Goal: Download file/media

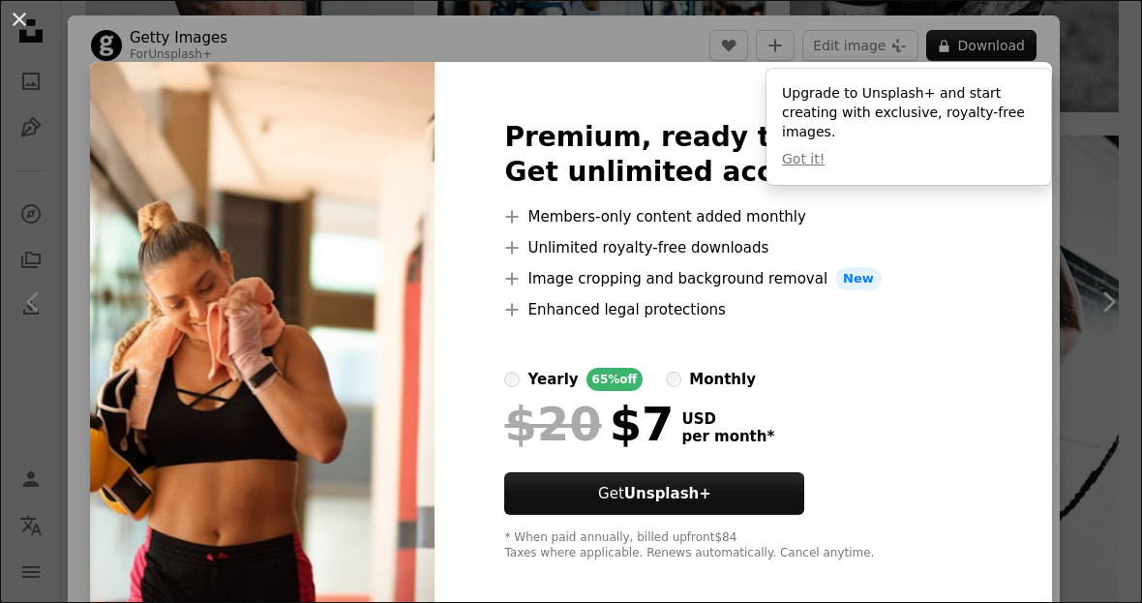
scroll to position [7123, 0]
click at [816, 160] on button "Got it!" at bounding box center [803, 159] width 43 height 19
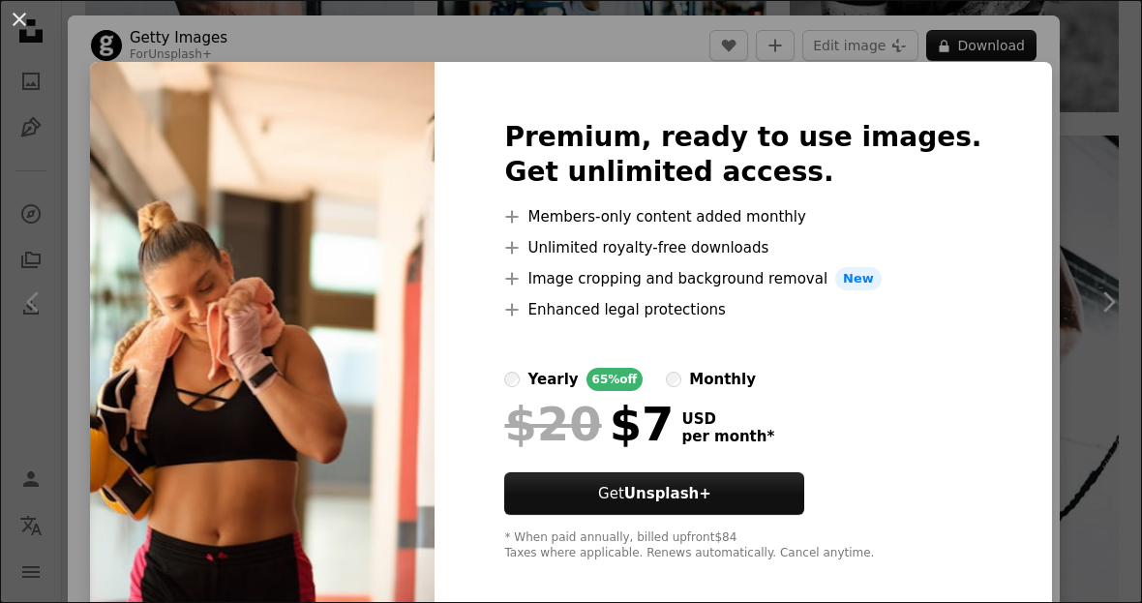
click at [1109, 234] on div "An X shape Premium, ready to use images. Get unlimited access. A plus sign Memb…" at bounding box center [571, 301] width 1142 height 603
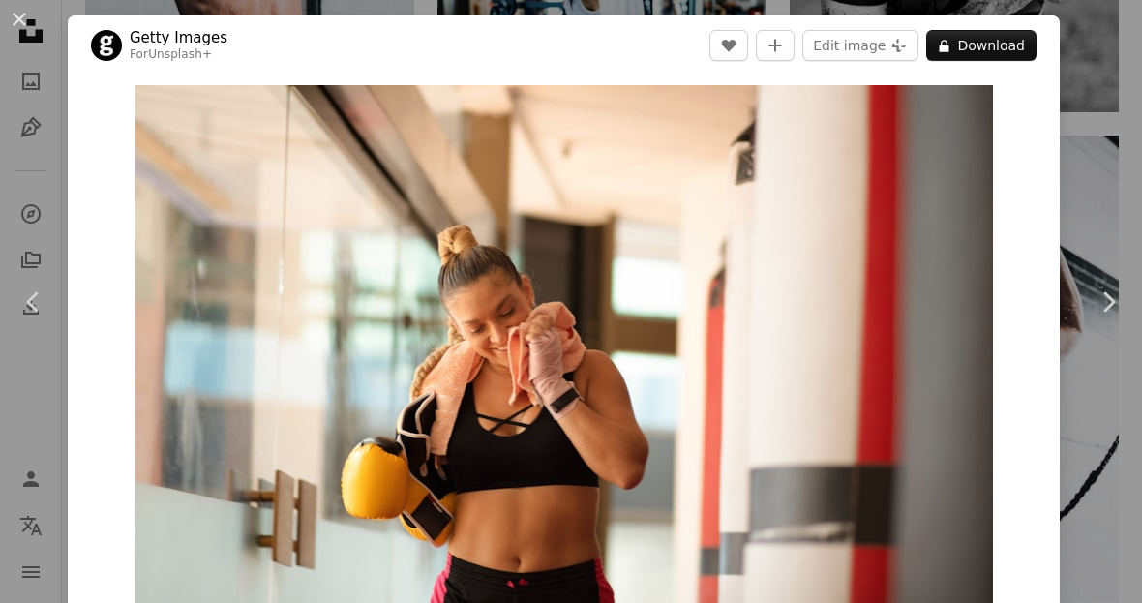
click at [31, 16] on button "An X shape" at bounding box center [19, 19] width 23 height 23
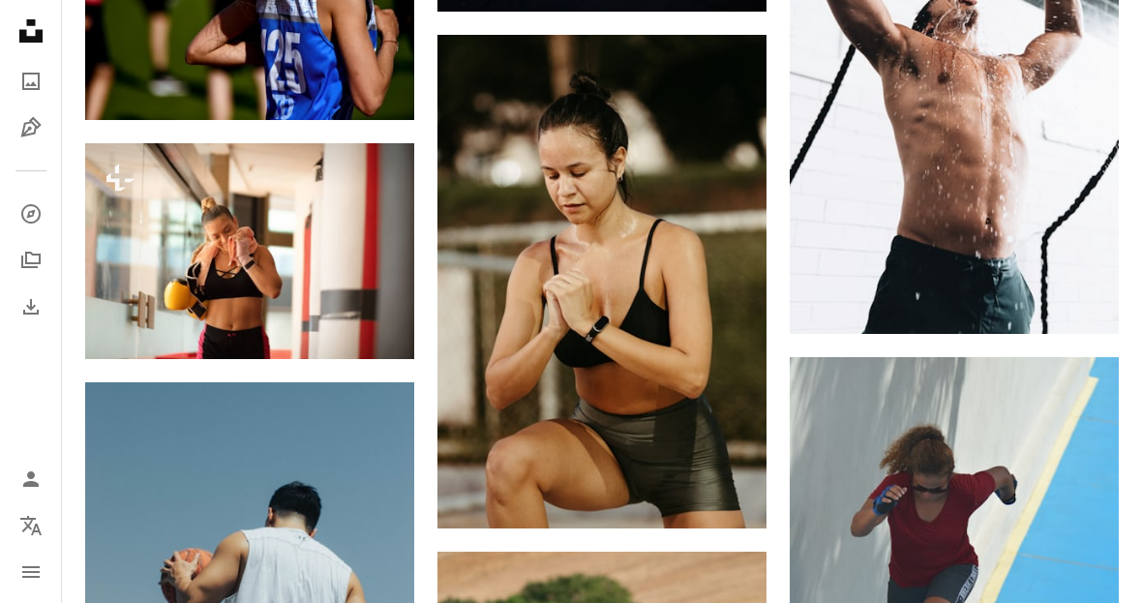
scroll to position [7422, 0]
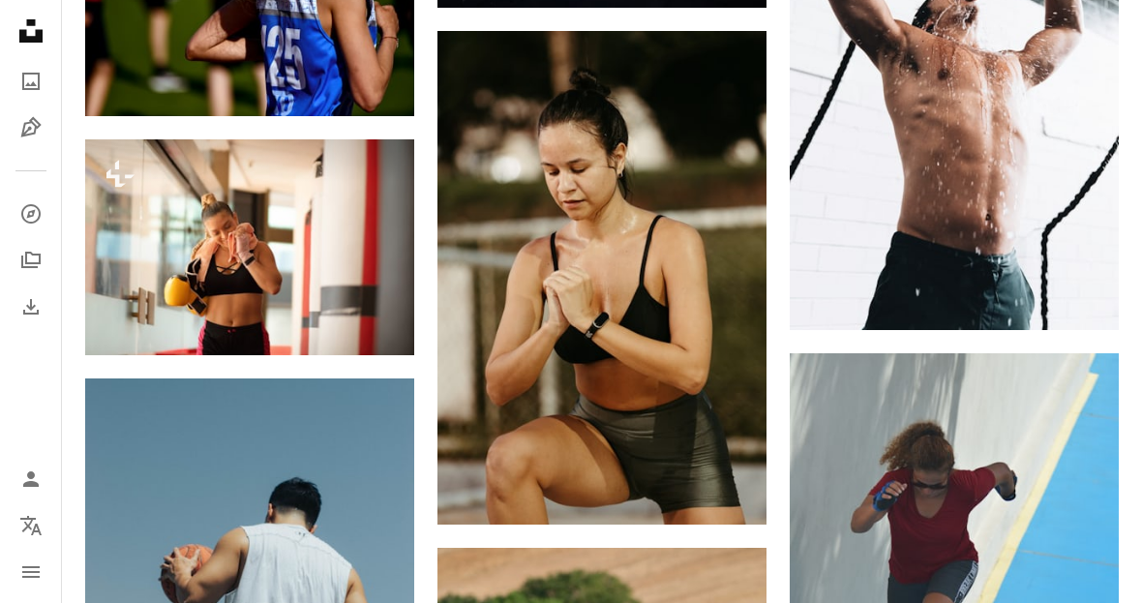
click at [706, 371] on img at bounding box center [601, 277] width 329 height 493
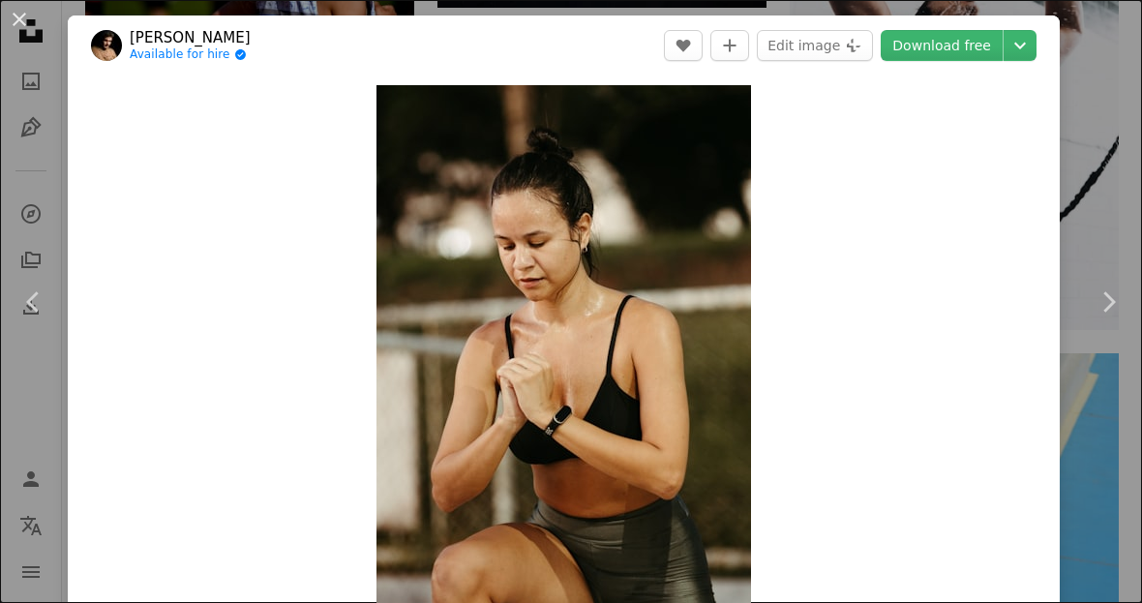
click at [964, 56] on link "Download free" at bounding box center [942, 45] width 122 height 31
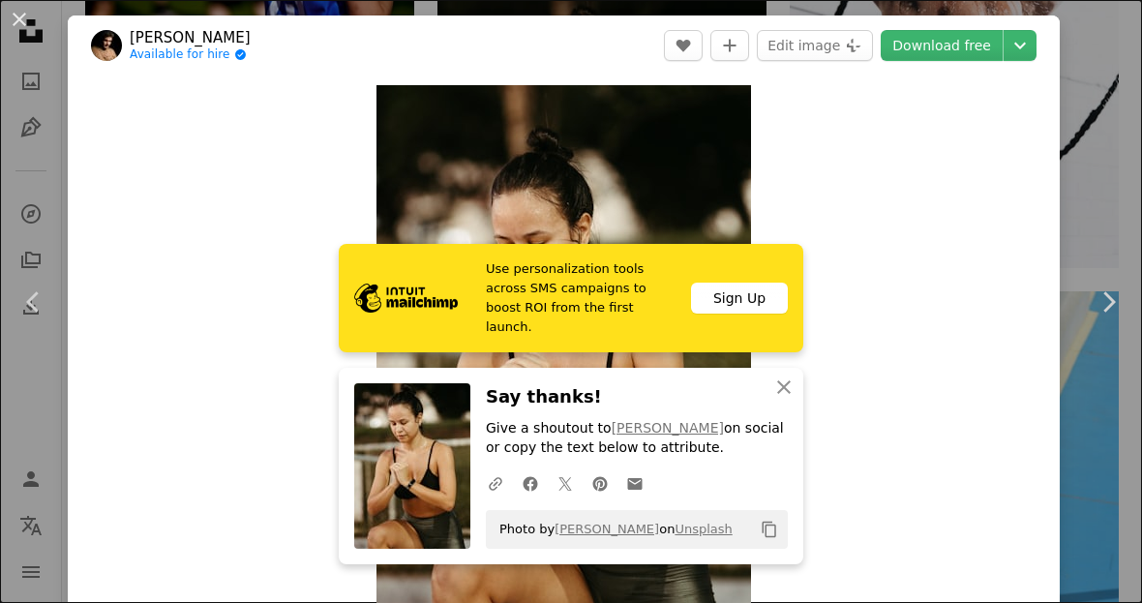
click at [23, 22] on button "An X shape" at bounding box center [19, 19] width 23 height 23
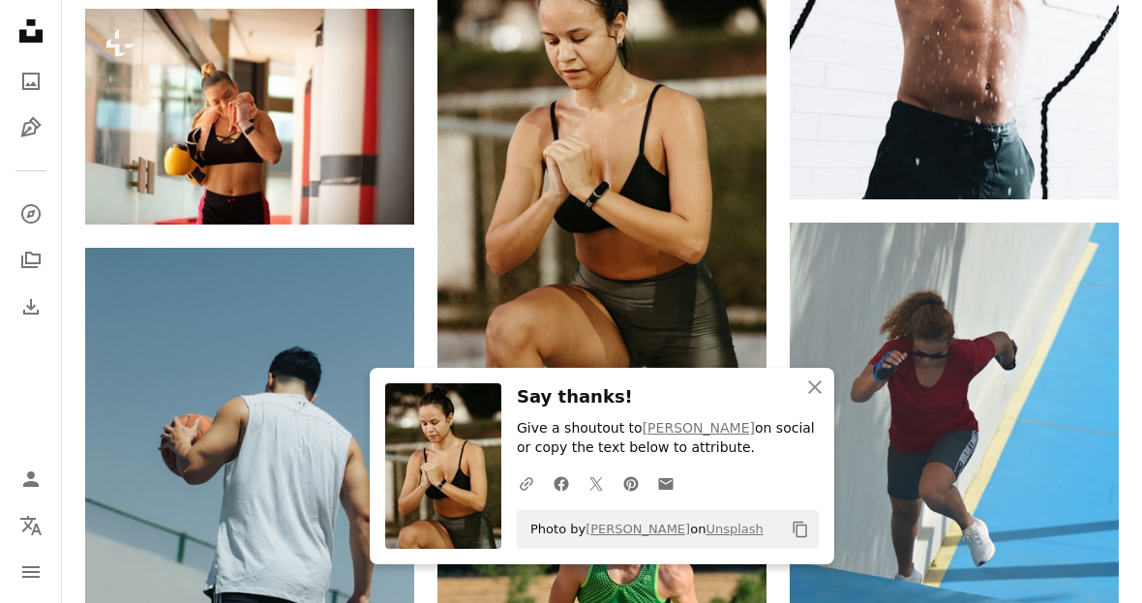
scroll to position [7594, 0]
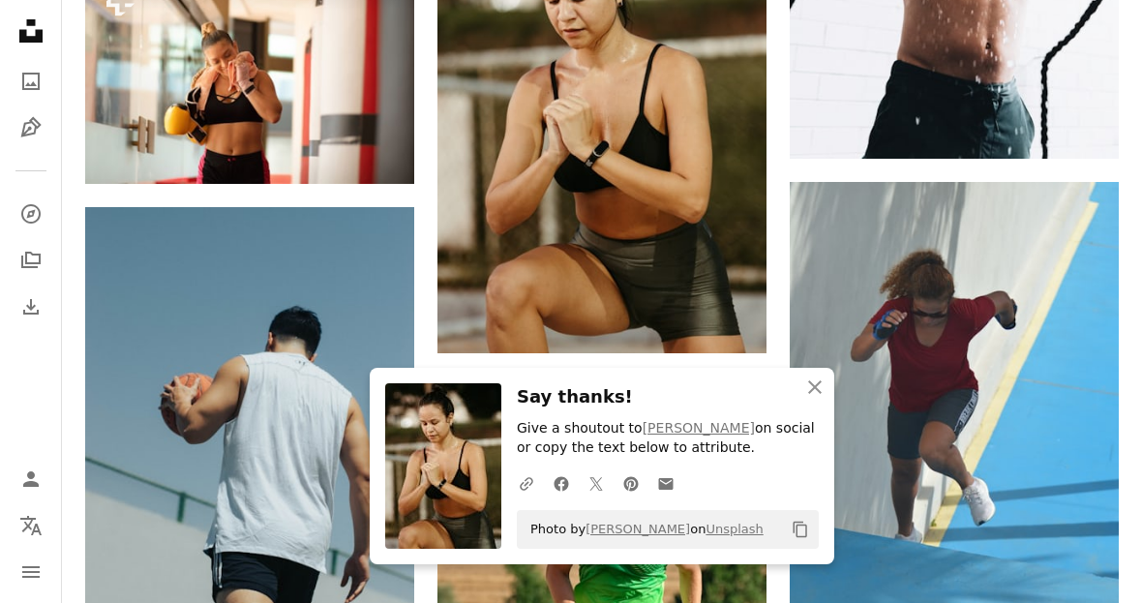
click at [807, 406] on button "An X shape Close" at bounding box center [814, 387] width 39 height 39
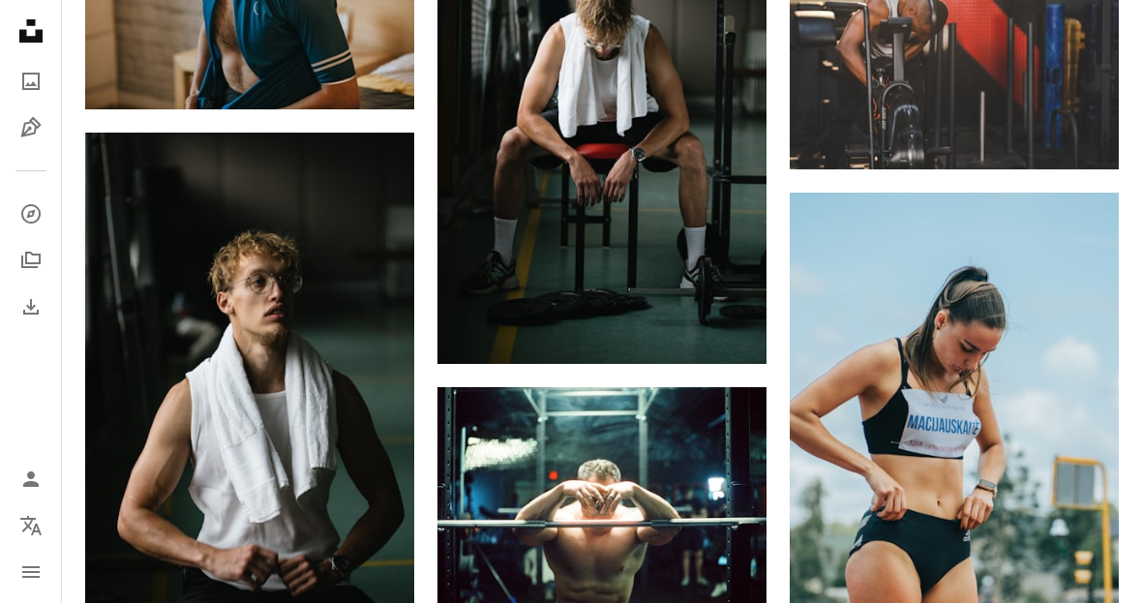
scroll to position [4785, 0]
